Goal: Task Accomplishment & Management: Complete application form

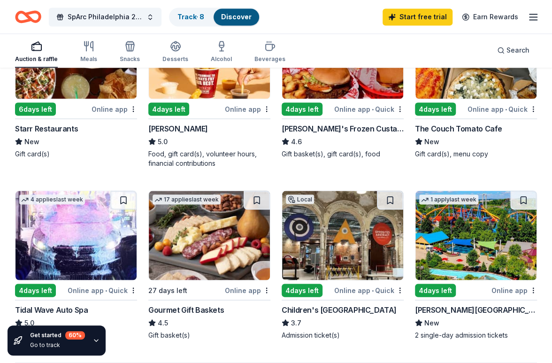
scroll to position [751, 0]
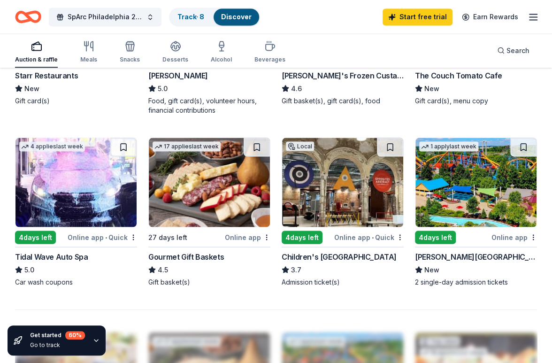
drag, startPoint x: 429, startPoint y: 202, endPoint x: 437, endPoint y: 227, distance: 26.1
click at [437, 227] on div "1 apply last week 4 days left Online app Dorney Park & Wildwater Kingdom New 2 …" at bounding box center [476, 211] width 122 height 149
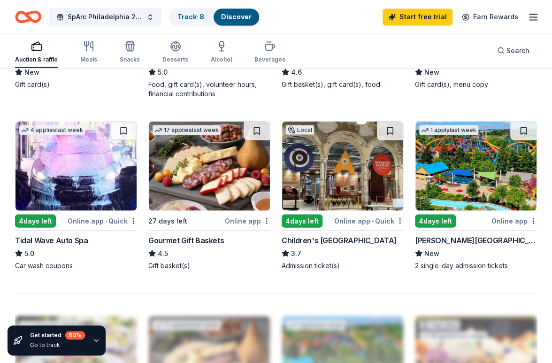
scroll to position [845, 0]
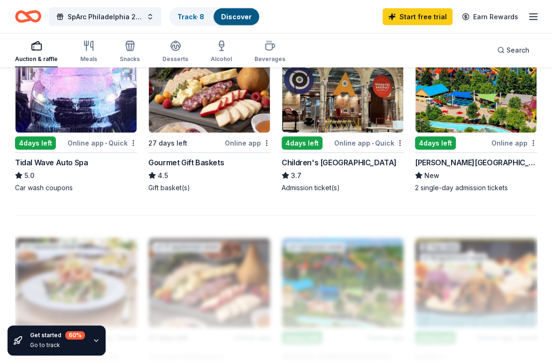
click at [456, 111] on img at bounding box center [475, 88] width 121 height 89
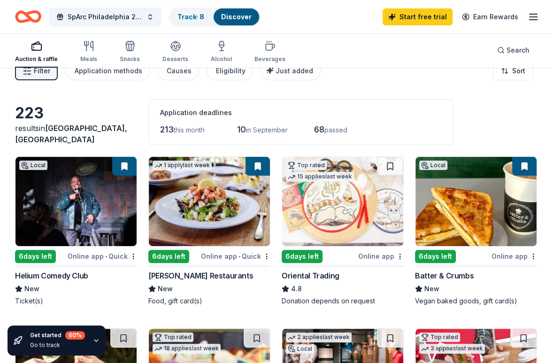
scroll to position [0, 0]
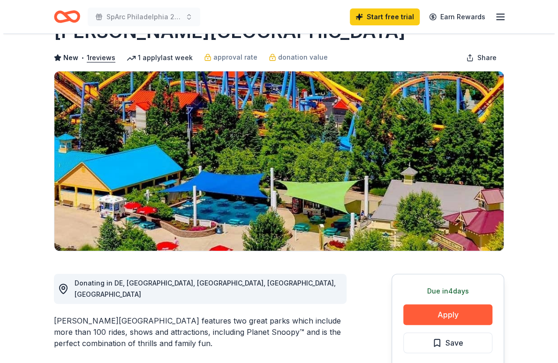
scroll to position [94, 0]
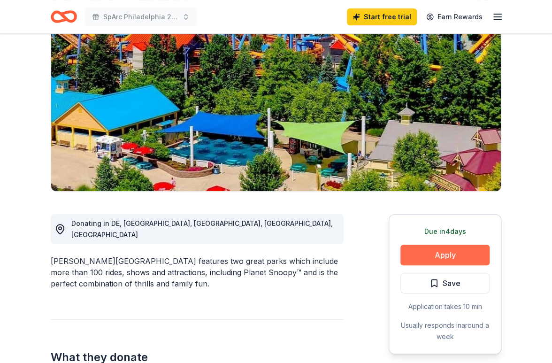
click at [435, 249] on button "Apply" at bounding box center [444, 254] width 89 height 21
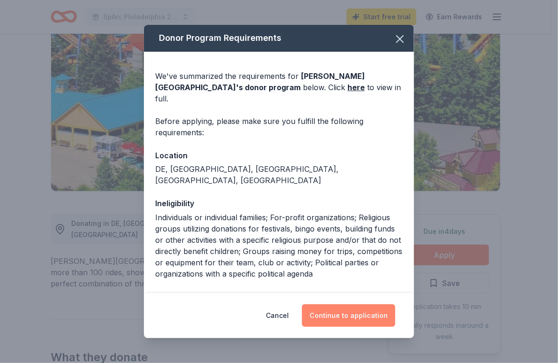
click at [333, 314] on button "Continue to application" at bounding box center [348, 315] width 93 height 23
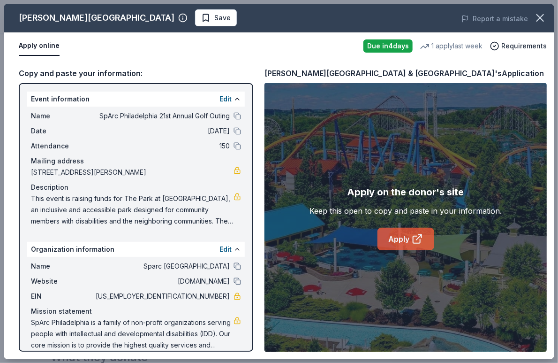
click at [395, 241] on link "Apply" at bounding box center [406, 239] width 57 height 23
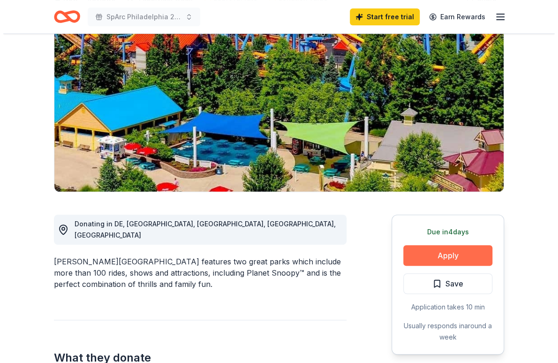
scroll to position [94, 0]
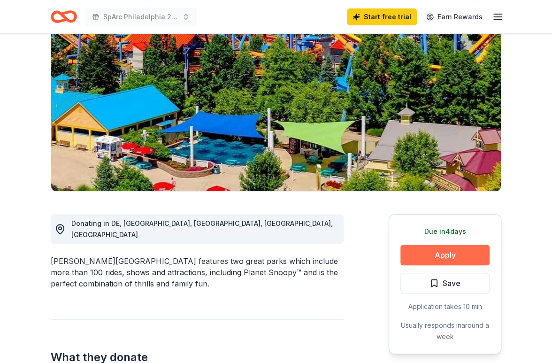
click at [420, 249] on button "Apply" at bounding box center [444, 254] width 89 height 21
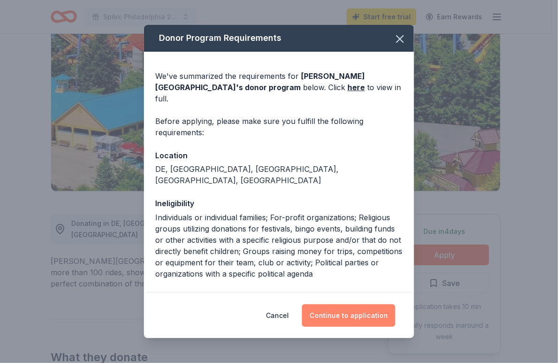
click at [345, 311] on button "Continue to application" at bounding box center [348, 315] width 93 height 23
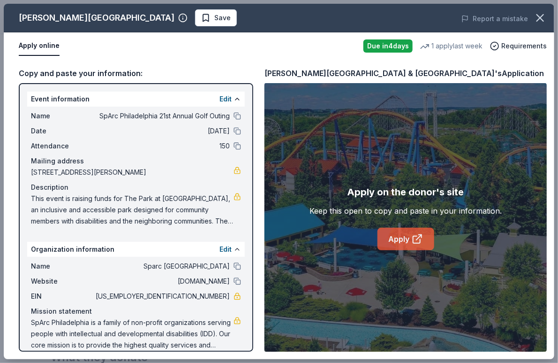
click at [400, 231] on link "Apply" at bounding box center [406, 239] width 57 height 23
